Goal: Transaction & Acquisition: Purchase product/service

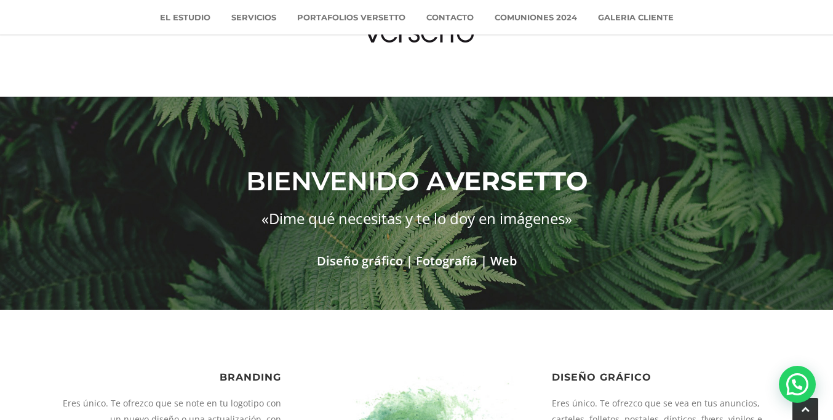
scroll to position [1783, 0]
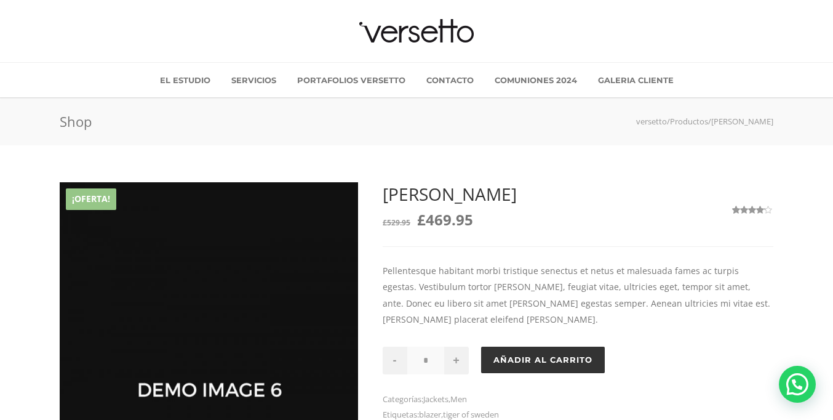
click at [542, 347] on button "Añadir al carrito" at bounding box center [543, 360] width 124 height 26
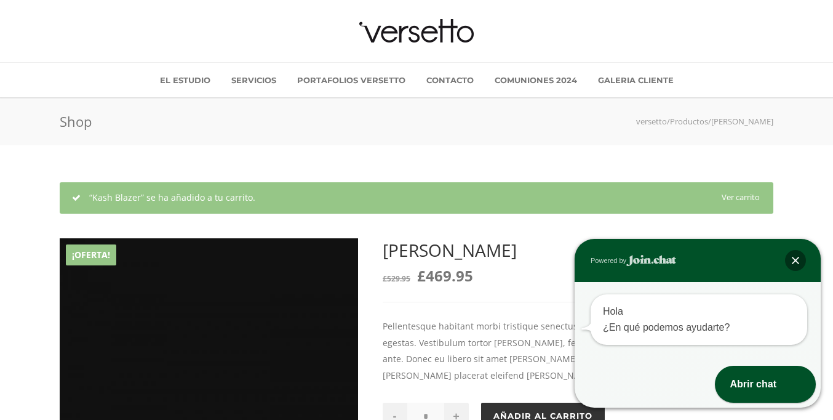
click at [796, 260] on div at bounding box center [795, 260] width 21 height 21
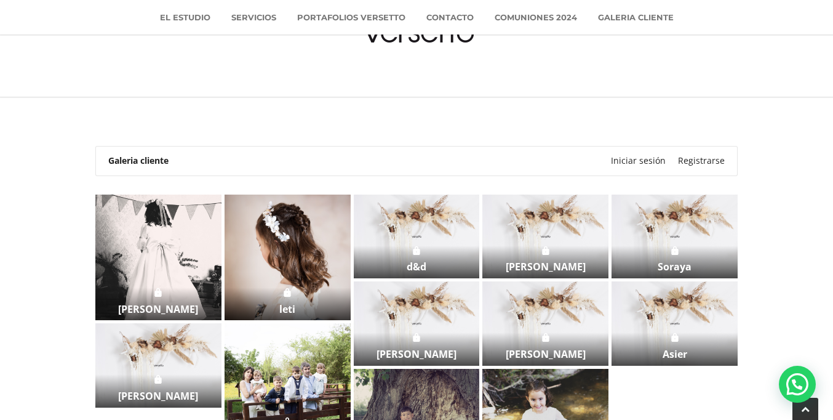
scroll to position [497, 0]
